Goal: Task Accomplishment & Management: Use online tool/utility

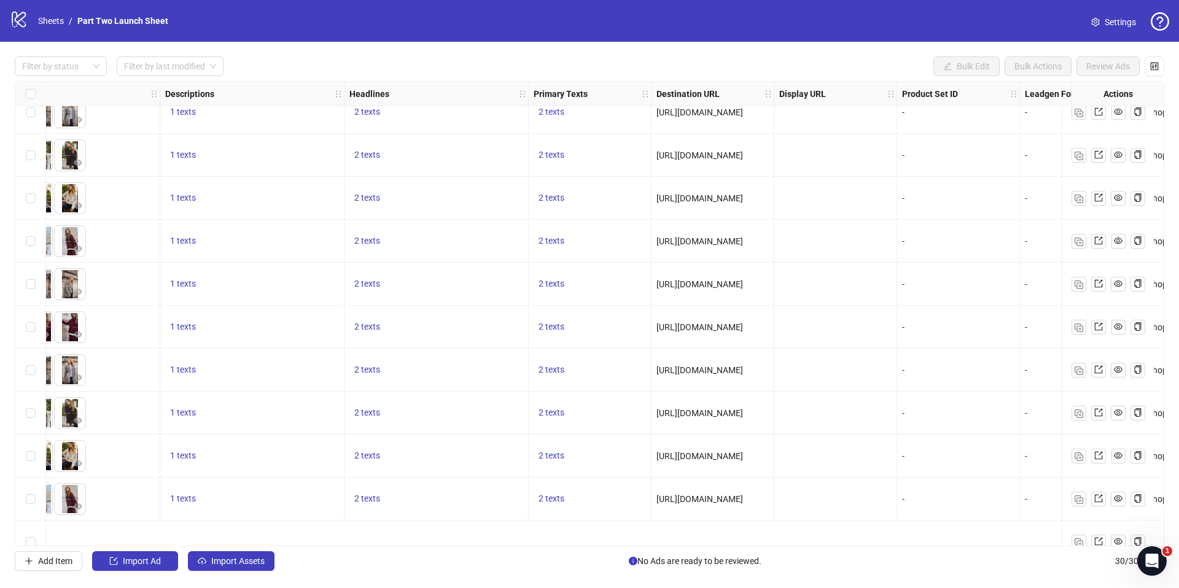
scroll to position [0, 567]
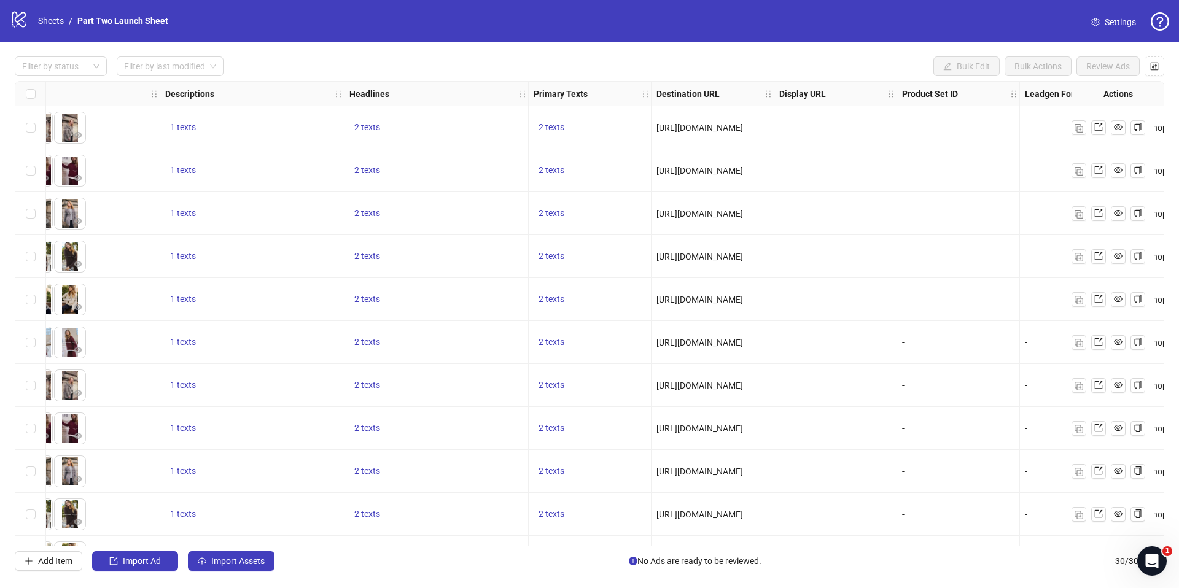
click at [932, 130] on div "-" at bounding box center [958, 128] width 112 height 14
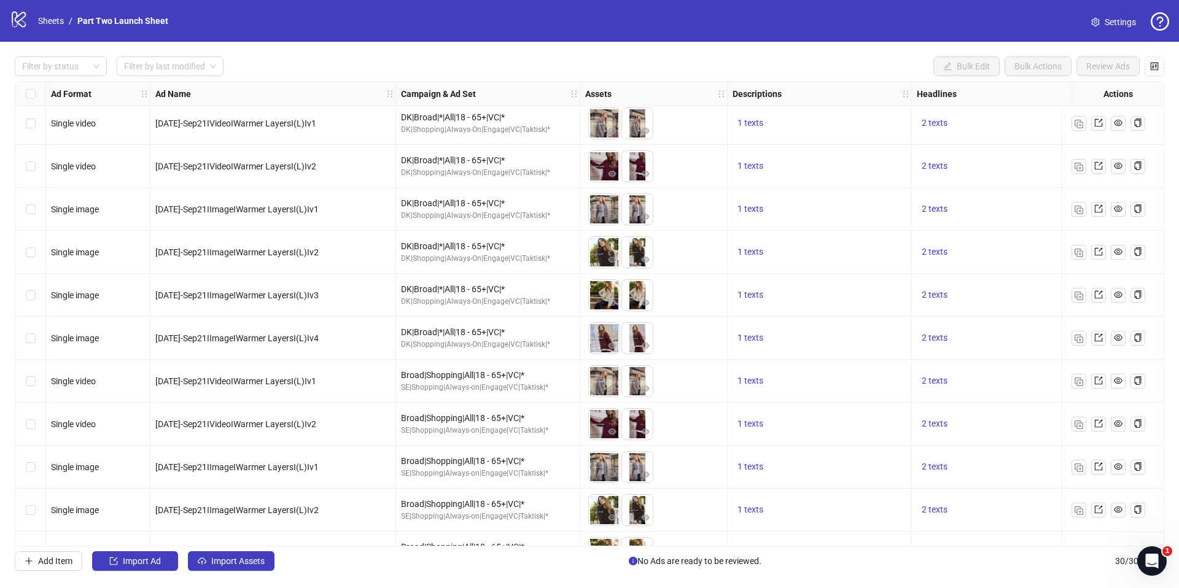
scroll to position [0, 0]
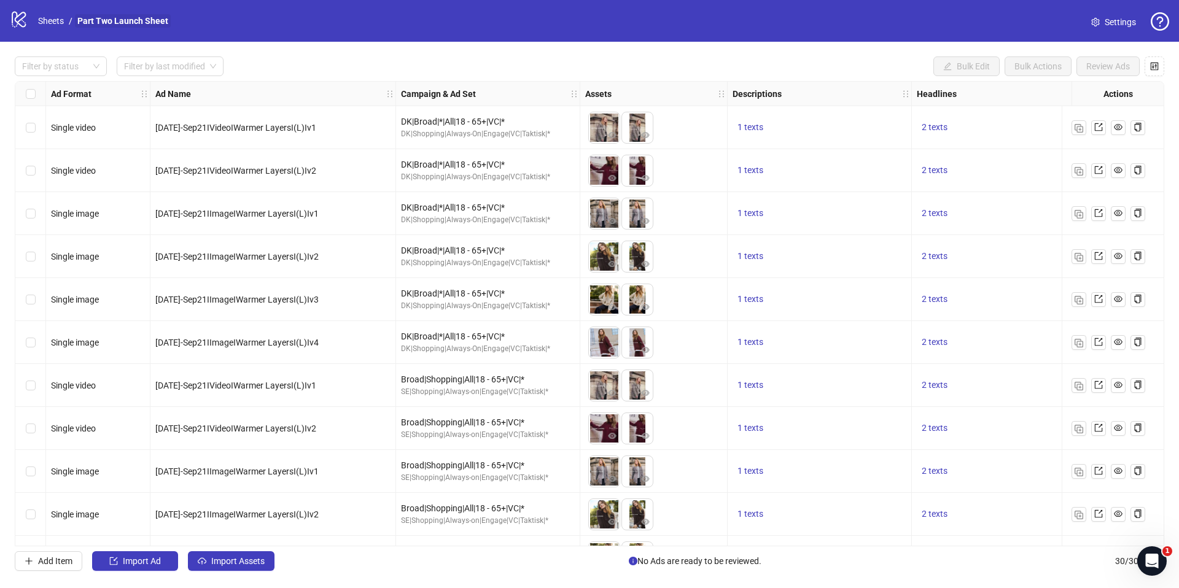
click at [96, 20] on link "Part Two Launch Sheet" at bounding box center [123, 21] width 96 height 14
click at [131, 560] on span "Import Ad" at bounding box center [142, 561] width 38 height 10
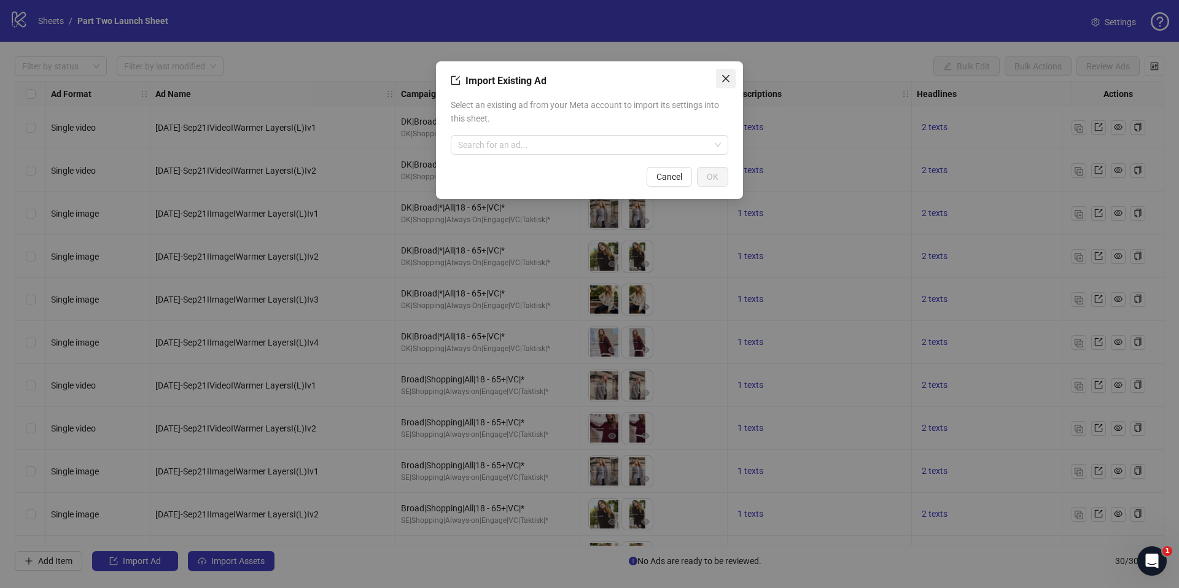
click at [725, 83] on button "Close" at bounding box center [726, 79] width 20 height 20
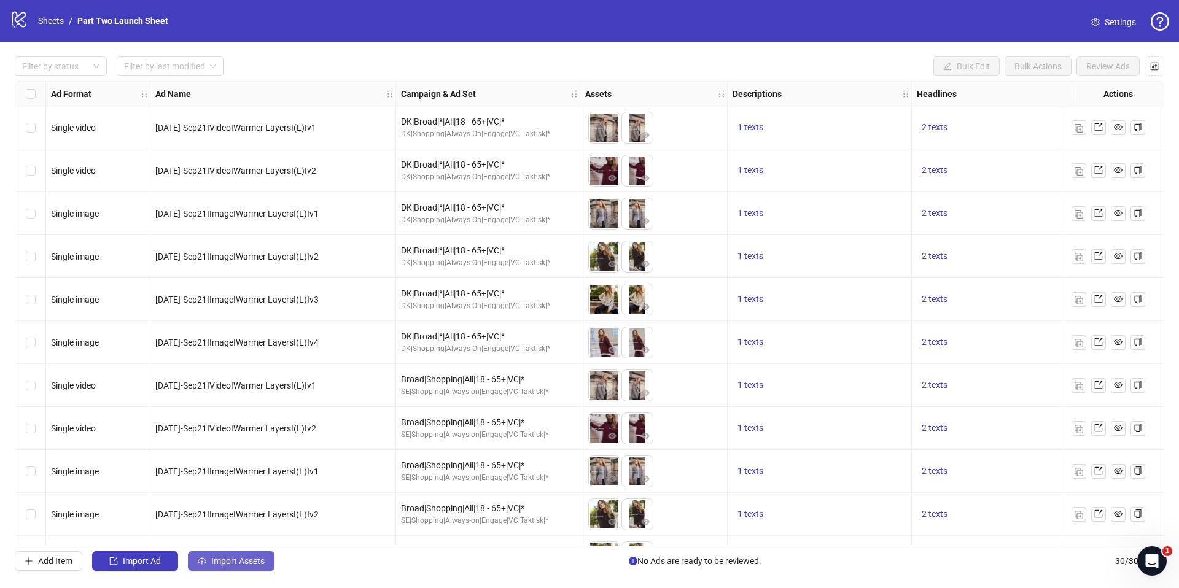
click at [226, 568] on button "Import Assets" at bounding box center [231, 561] width 87 height 20
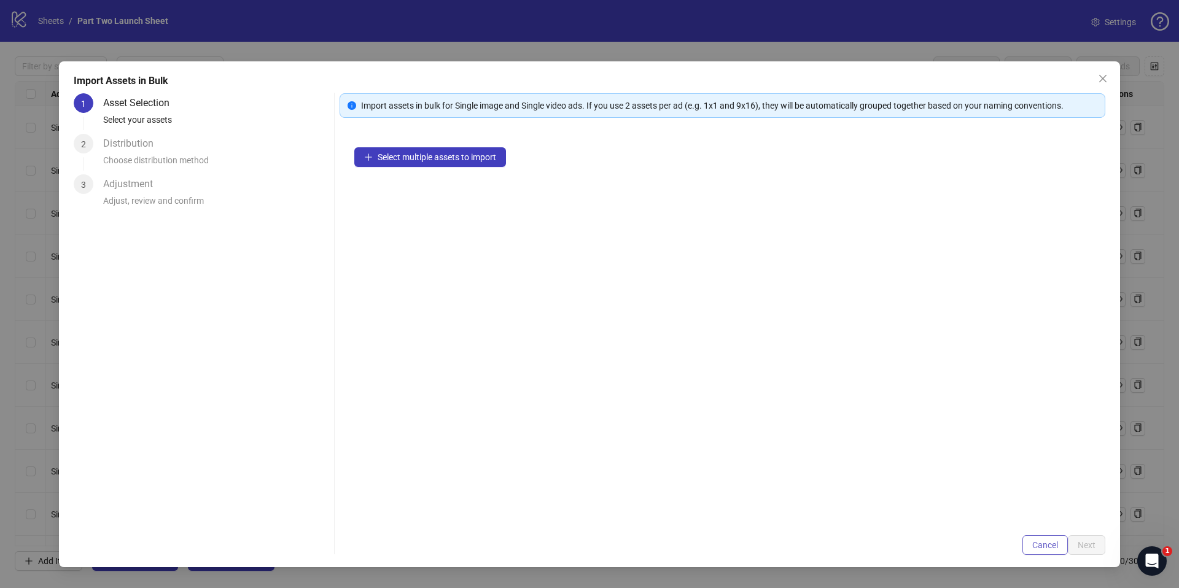
click at [1048, 548] on span "Cancel" at bounding box center [1045, 545] width 26 height 10
